Goal: Information Seeking & Learning: Check status

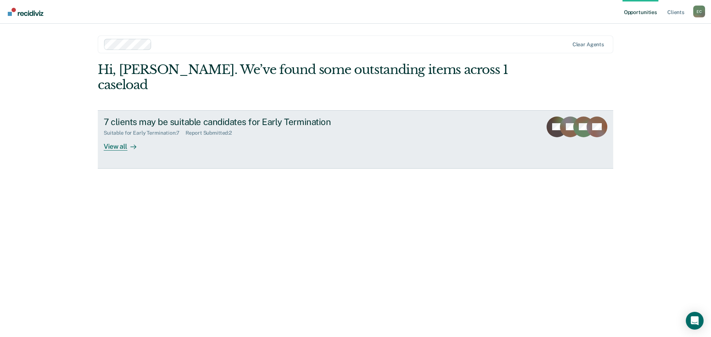
click at [110, 136] on div "View all" at bounding box center [124, 143] width 41 height 14
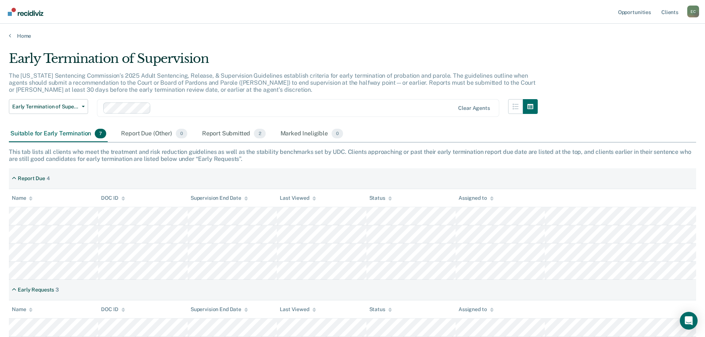
scroll to position [36, 0]
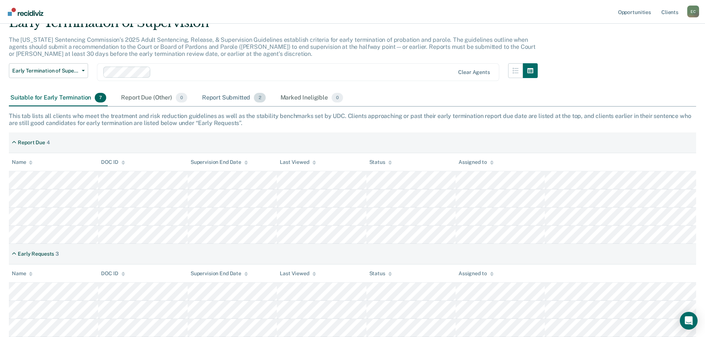
click at [211, 98] on div "Report Submitted 2" at bounding box center [234, 98] width 67 height 16
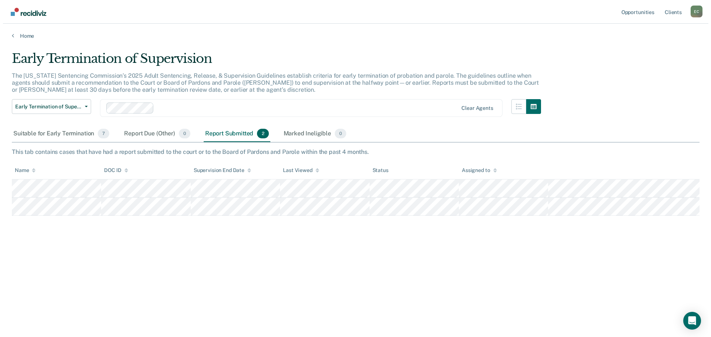
scroll to position [0, 0]
